Goal: Information Seeking & Learning: Learn about a topic

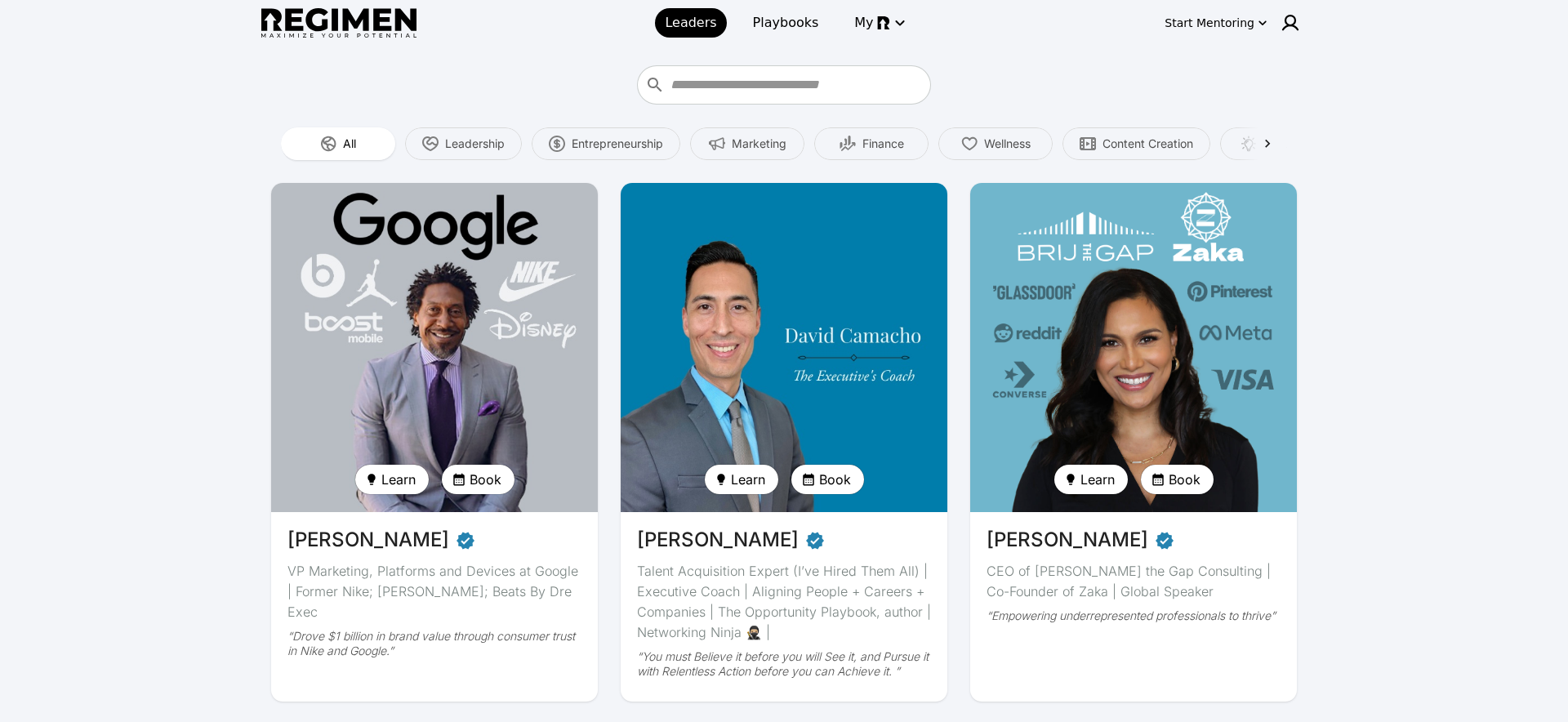
click at [1233, 22] on div "Start Mentoring" at bounding box center [1209, 22] width 89 height 16
click at [89, 227] on div at bounding box center [784, 361] width 1568 height 722
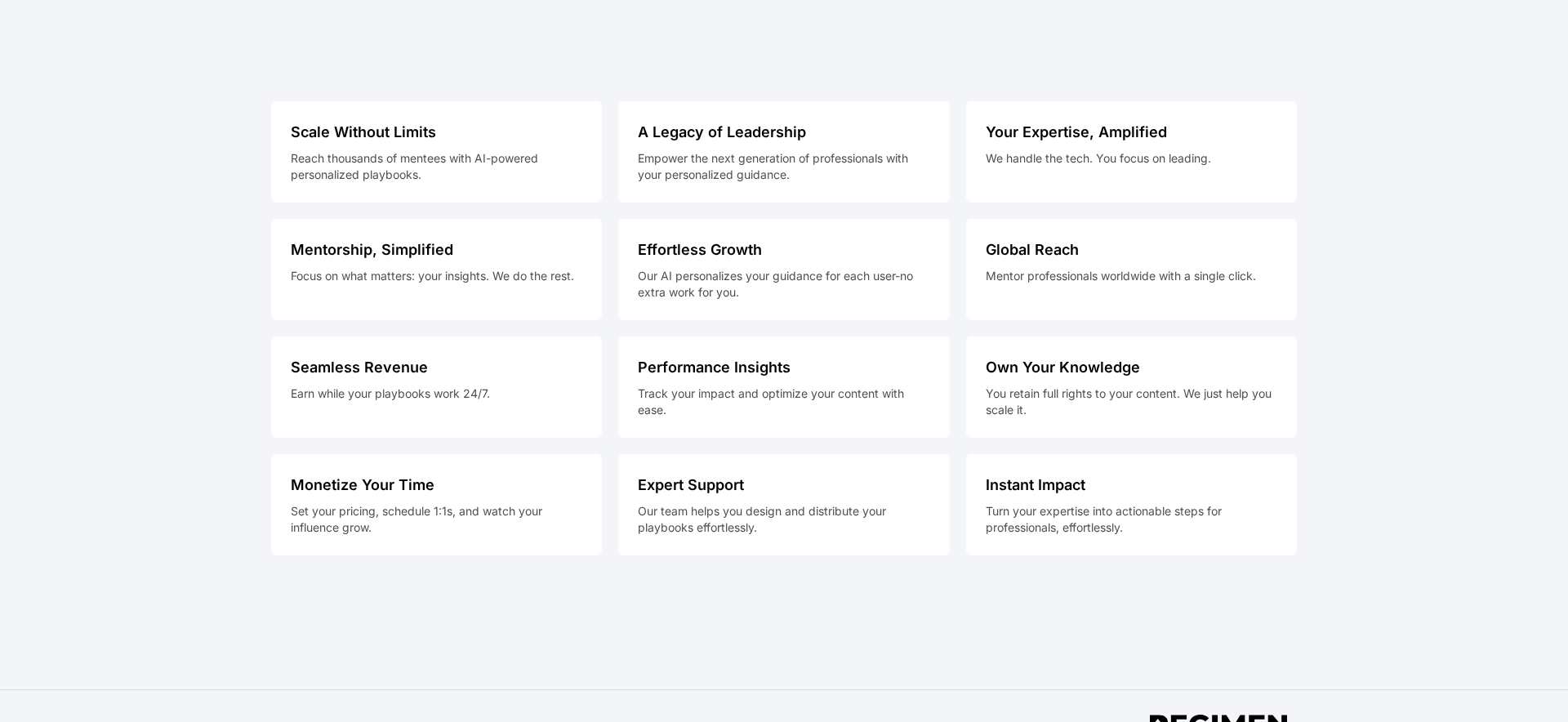
scroll to position [7571, 0]
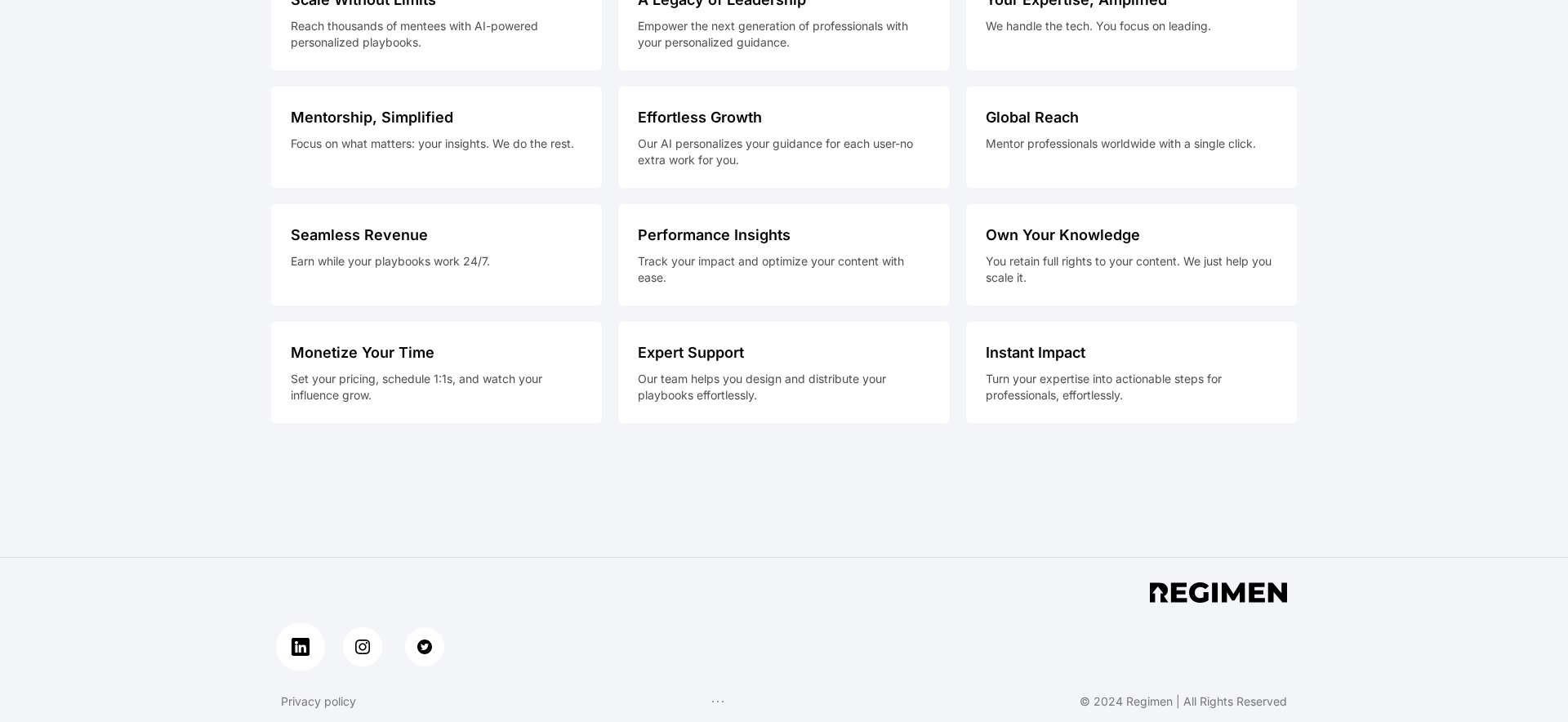
click at [301, 659] on link at bounding box center [301, 647] width 49 height 49
